Goal: Task Accomplishment & Management: Manage account settings

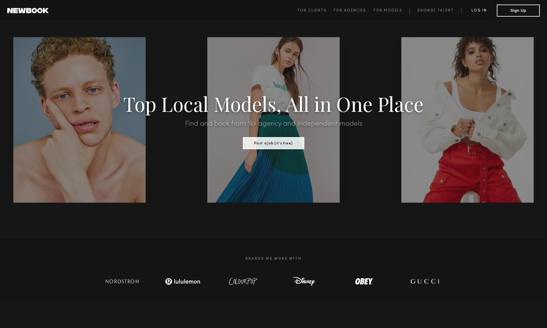
click at [477, 10] on link "Log in" at bounding box center [479, 10] width 36 height 7
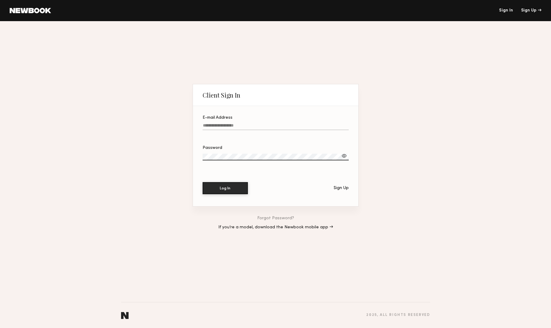
click at [223, 120] on label "E-mail Address" at bounding box center [276, 126] width 146 height 21
click at [223, 123] on input "E-mail Address" at bounding box center [276, 126] width 146 height 7
click at [222, 127] on input "E-mail Address" at bounding box center [276, 126] width 146 height 7
type input "*"
type input "**********"
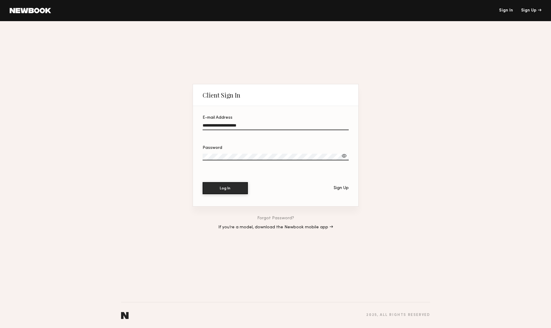
click at [216, 152] on label "Password" at bounding box center [276, 156] width 146 height 21
click at [203, 182] on button "Log In" at bounding box center [225, 188] width 45 height 12
click at [229, 150] on label "Password" at bounding box center [276, 156] width 146 height 21
click at [203, 182] on button "Log In" at bounding box center [225, 188] width 45 height 12
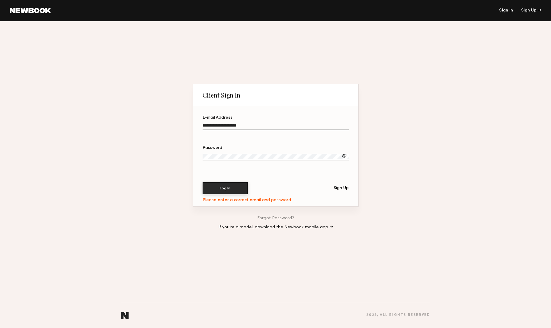
click at [275, 219] on link "Forgot Password?" at bounding box center [275, 218] width 37 height 4
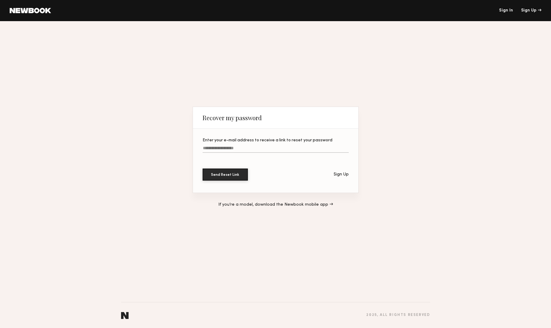
click at [251, 151] on input "Enter your e-mail address to receive a link to reset your password" at bounding box center [276, 149] width 146 height 7
type input "**********"
click at [203, 168] on button "Send Reset Link" at bounding box center [225, 174] width 45 height 12
